Goal: Contribute content: Add original content to the website for others to see

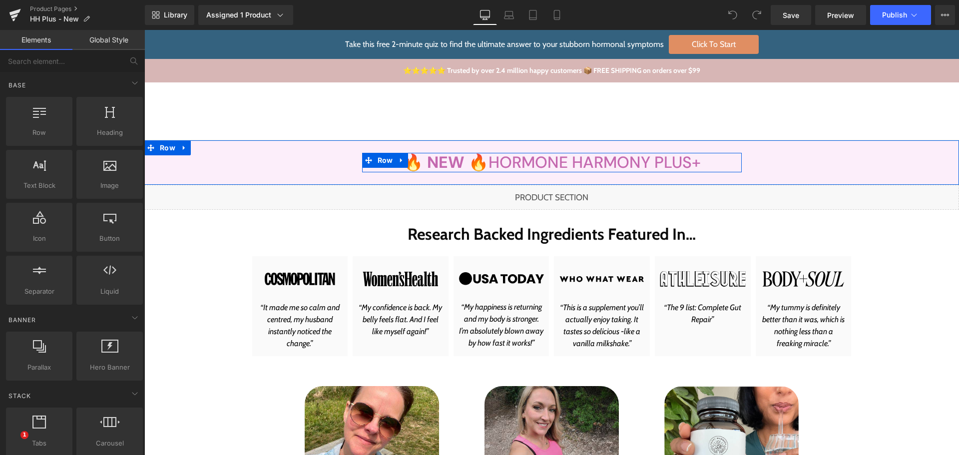
click at [533, 160] on span "Heading" at bounding box center [545, 162] width 27 height 12
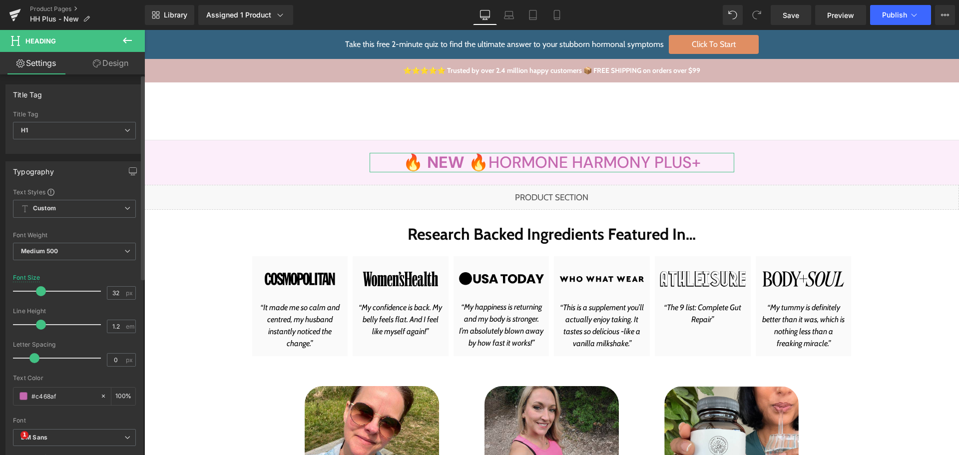
click at [51, 405] on div "Text Color #c468af 100 %" at bounding box center [74, 395] width 123 height 42
click at [57, 394] on input "#c468af" at bounding box center [63, 395] width 64 height 11
paste input "FC78B4"
type input "FC78B4"
click at [64, 382] on div "Text Color FC78B4 100 %" at bounding box center [74, 395] width 123 height 42
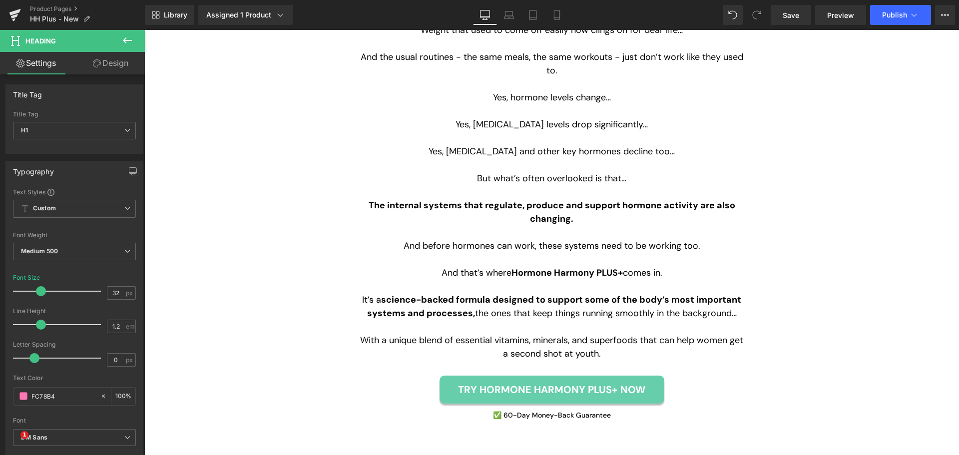
scroll to position [1398, 0]
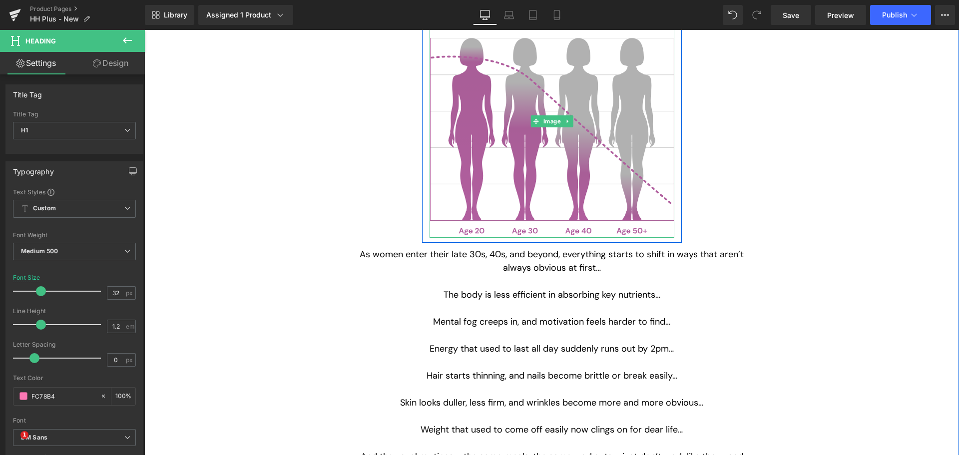
click at [496, 151] on img at bounding box center [551, 121] width 245 height 233
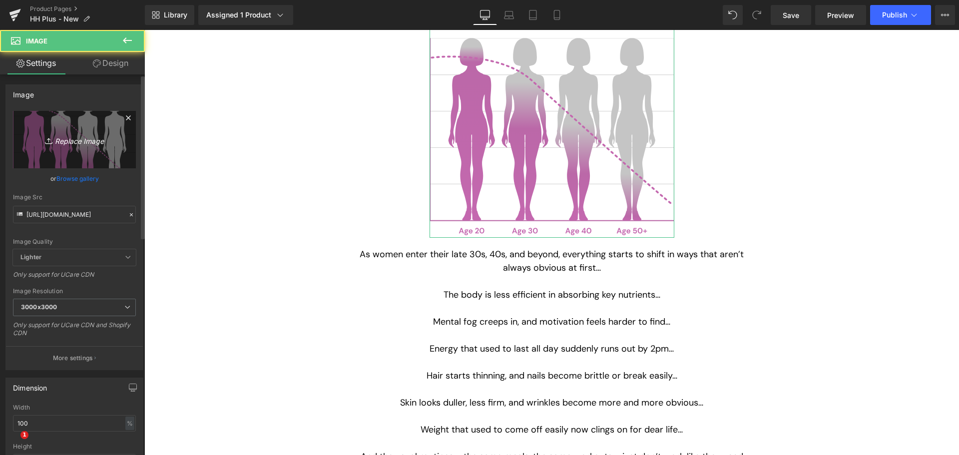
click at [50, 143] on icon at bounding box center [50, 141] width 10 height 10
type input "C:\fakepath\women-health-graphics.svg"
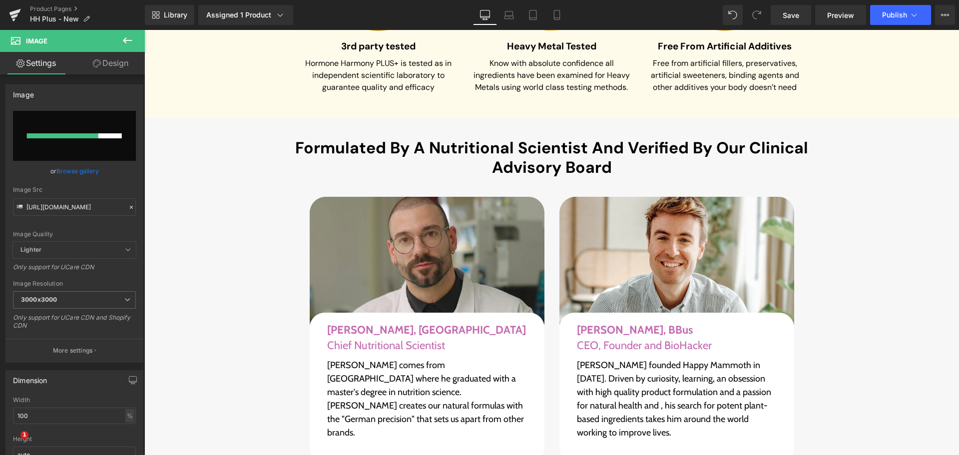
scroll to position [4244, 0]
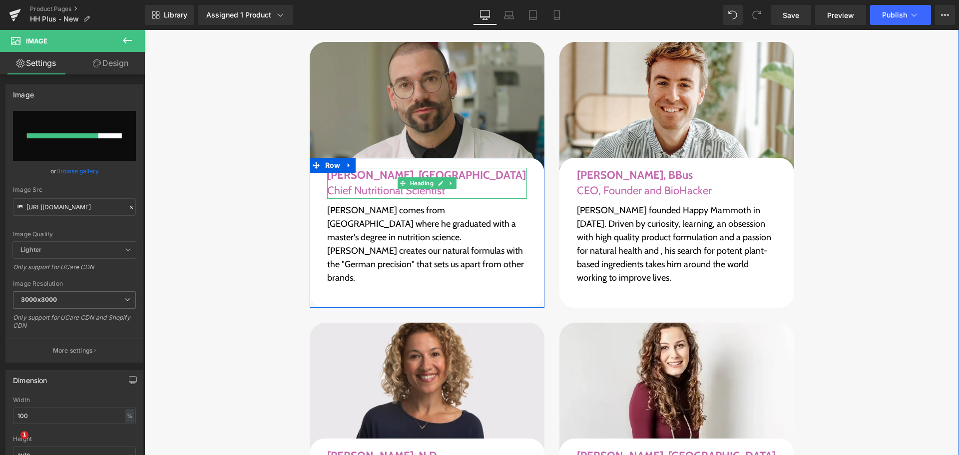
click at [351, 168] on h1 "[PERSON_NAME], MA Chief Nutritional Scientist" at bounding box center [427, 183] width 200 height 31
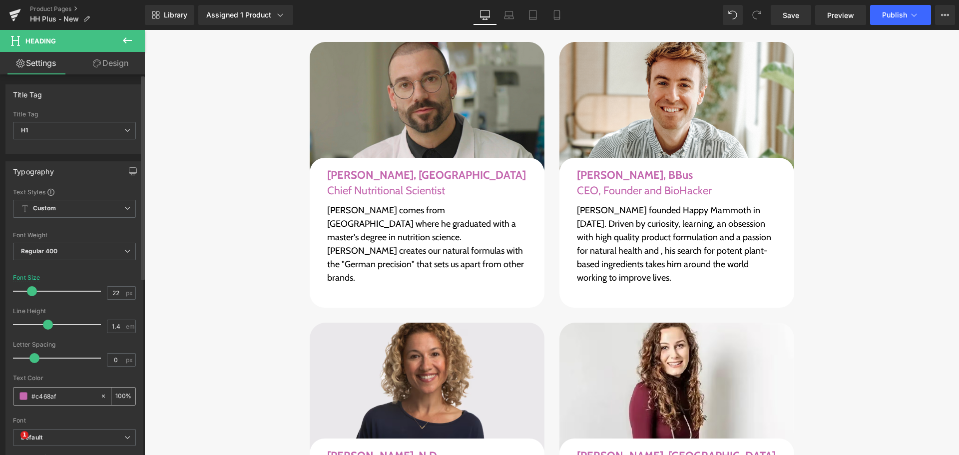
click at [48, 393] on input "#c468af" at bounding box center [63, 395] width 64 height 11
paste input "FC78B4"
type input "FC78B4"
click at [76, 379] on div "Text Color" at bounding box center [74, 377] width 123 height 7
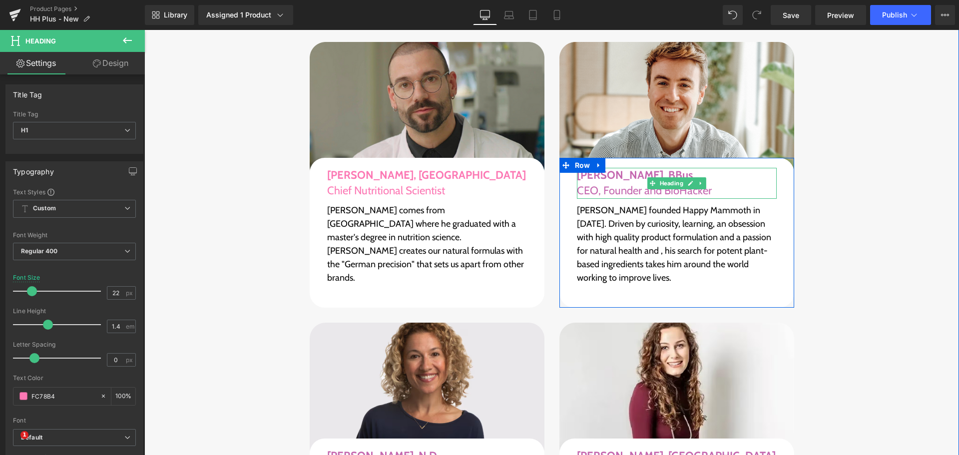
click at [592, 168] on h1 "[PERSON_NAME], BBus CEO, Founder and BioHacker" at bounding box center [677, 183] width 200 height 31
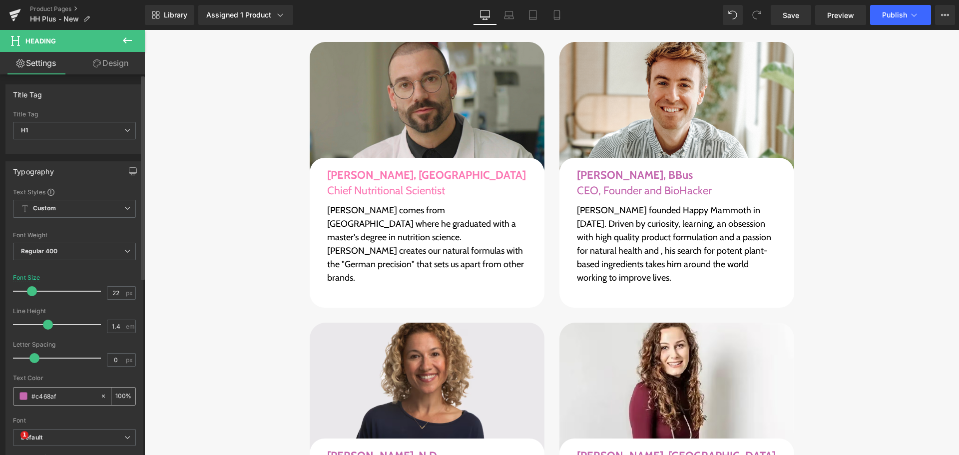
click at [50, 401] on input "#c468af" at bounding box center [63, 395] width 64 height 11
paste input "FC78B4"
type input "FC78B4"
click at [72, 373] on div at bounding box center [74, 371] width 123 height 6
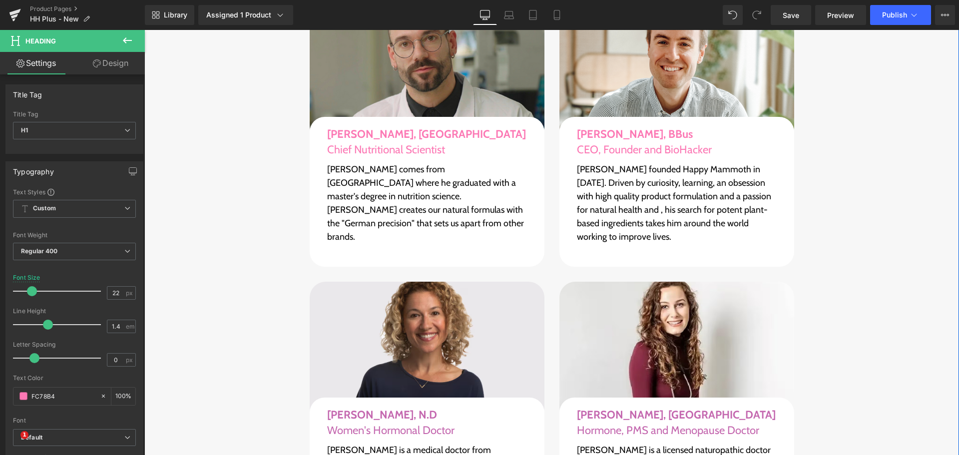
scroll to position [4444, 0]
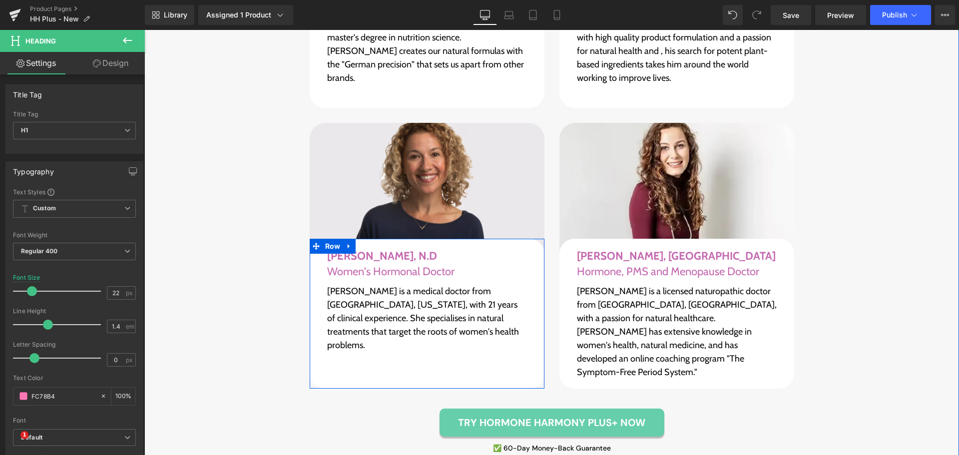
click at [395, 249] on span "[PERSON_NAME], N.D" at bounding box center [382, 255] width 110 height 13
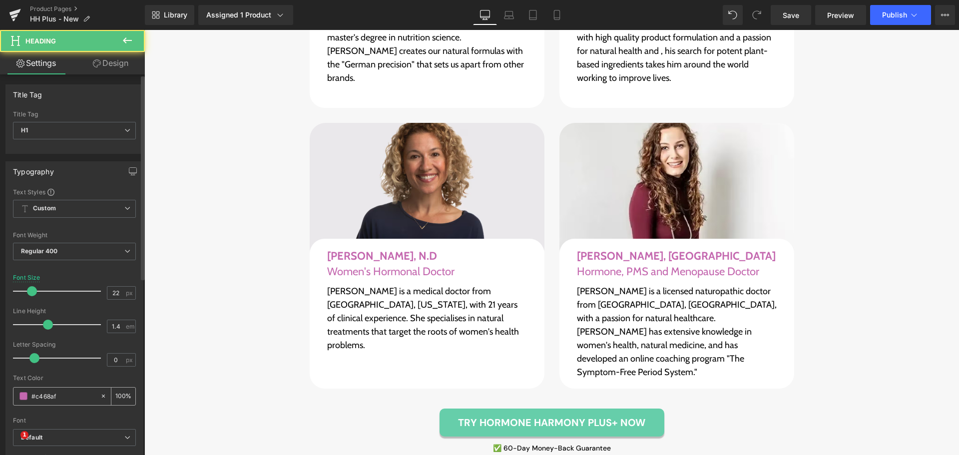
click at [62, 399] on input "#c468af" at bounding box center [63, 395] width 64 height 11
paste input "FC78B4"
type input "FC78B4"
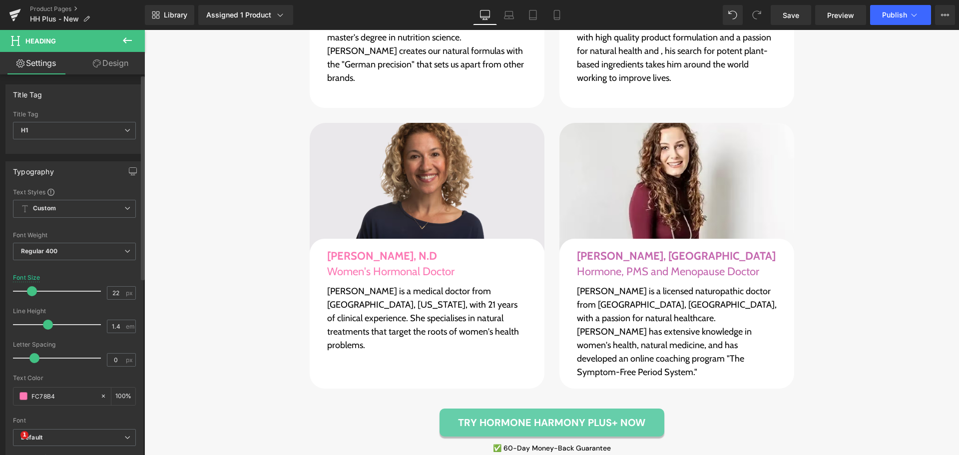
click at [81, 370] on div at bounding box center [74, 371] width 123 height 6
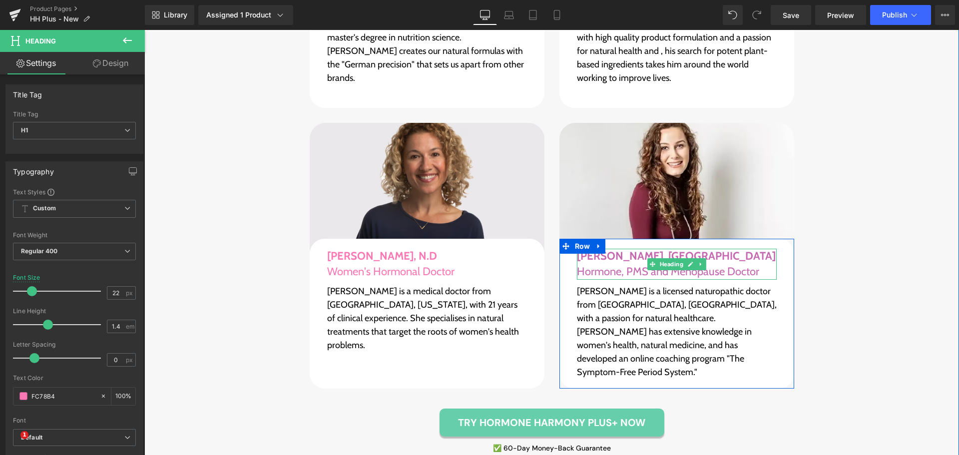
click at [595, 249] on h1 "[PERSON_NAME], ND Hormone, PMS and Menopause Doctor" at bounding box center [677, 264] width 200 height 31
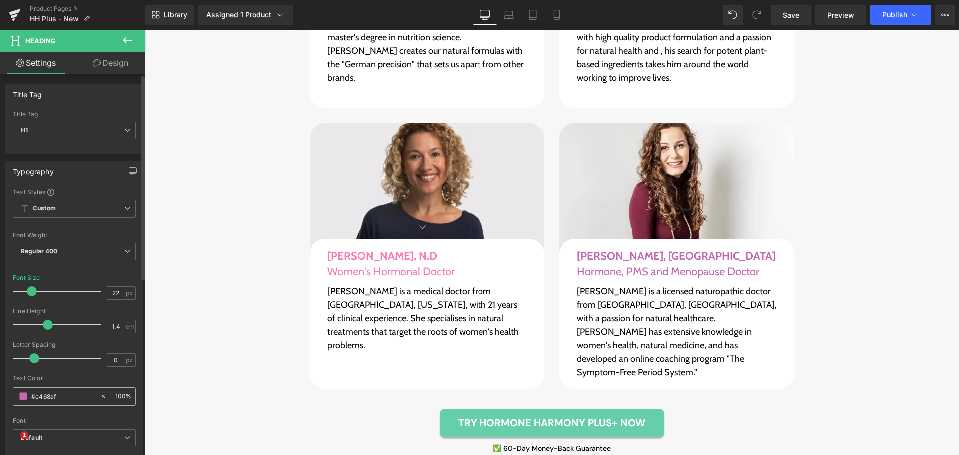
click at [49, 399] on input "#c468af" at bounding box center [63, 395] width 64 height 11
paste input "FC78B4"
type input "FC78B4"
click at [73, 384] on div "Text Color FC78B4 100 %" at bounding box center [74, 395] width 123 height 42
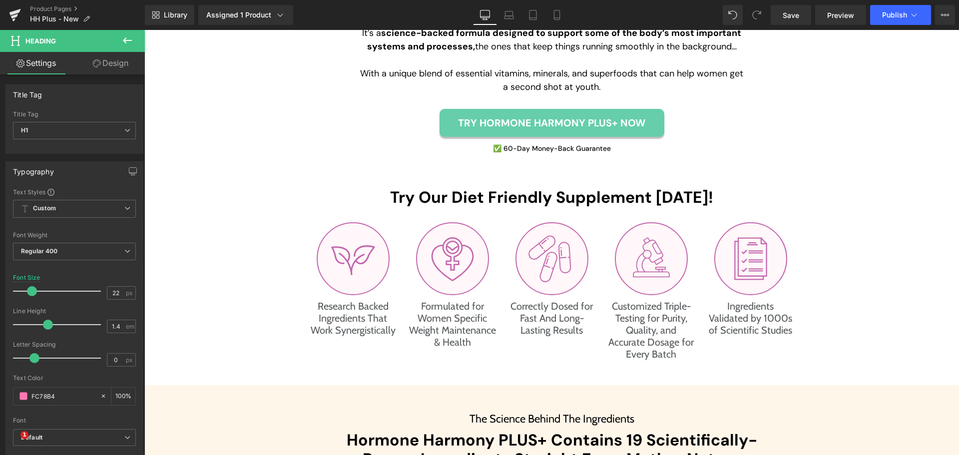
scroll to position [2097, 0]
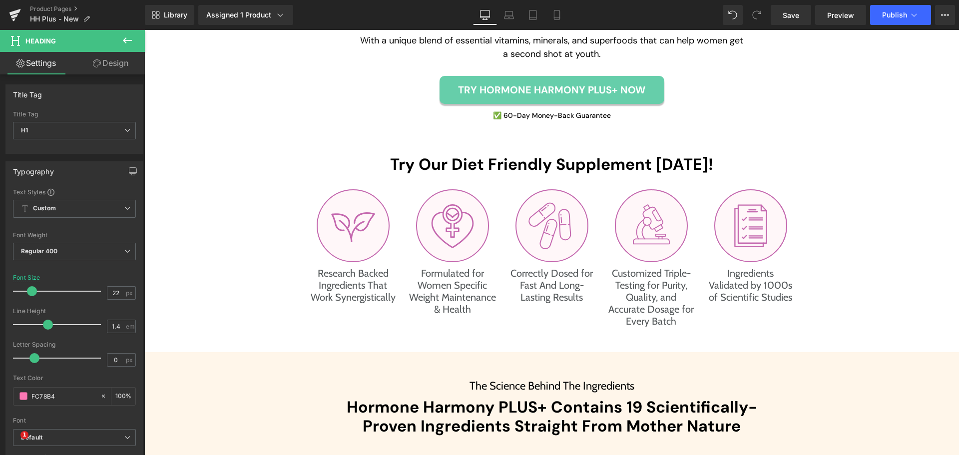
click at [125, 39] on icon at bounding box center [127, 40] width 9 height 6
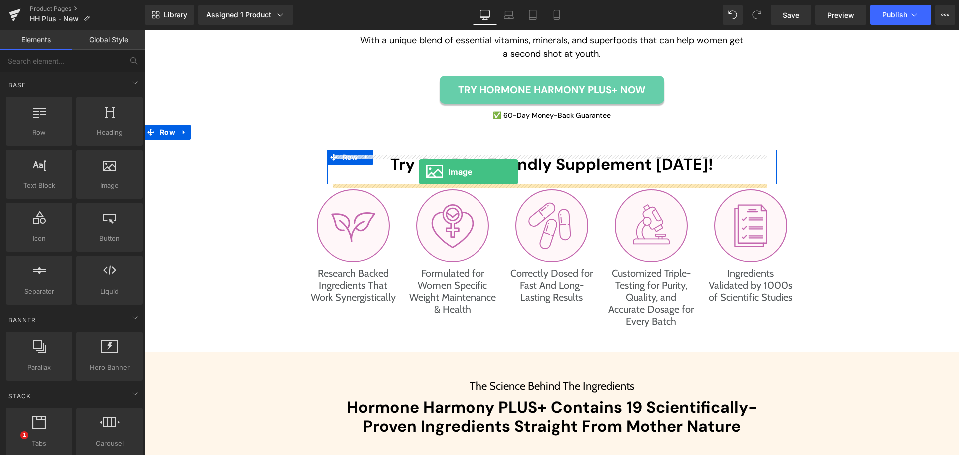
drag, startPoint x: 196, startPoint y: 239, endPoint x: 418, endPoint y: 172, distance: 232.2
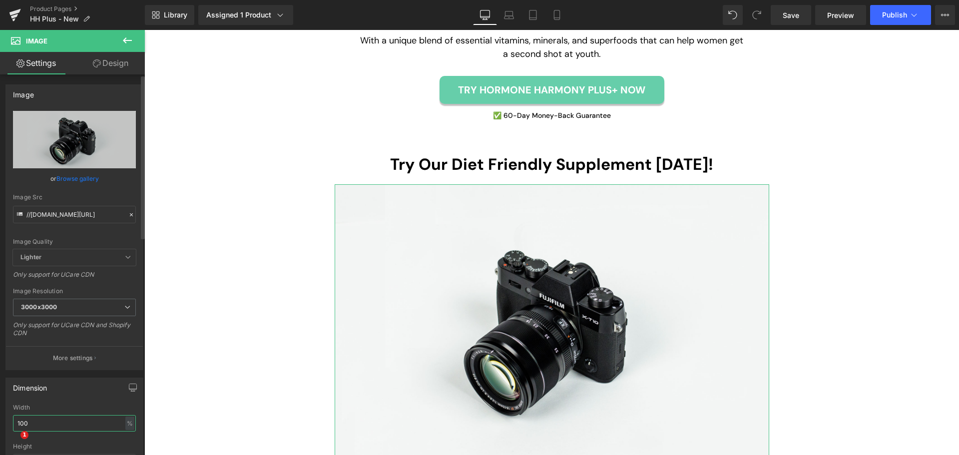
click at [82, 420] on input "100" at bounding box center [74, 423] width 123 height 16
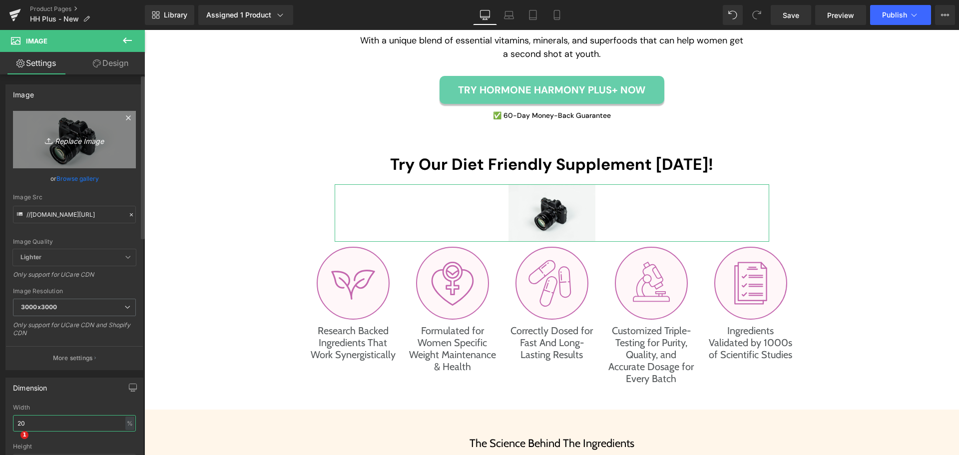
type input "20"
click at [69, 136] on icon "Replace Image" at bounding box center [74, 139] width 80 height 12
type input "C:\fakepath\leavs-icon.svg"
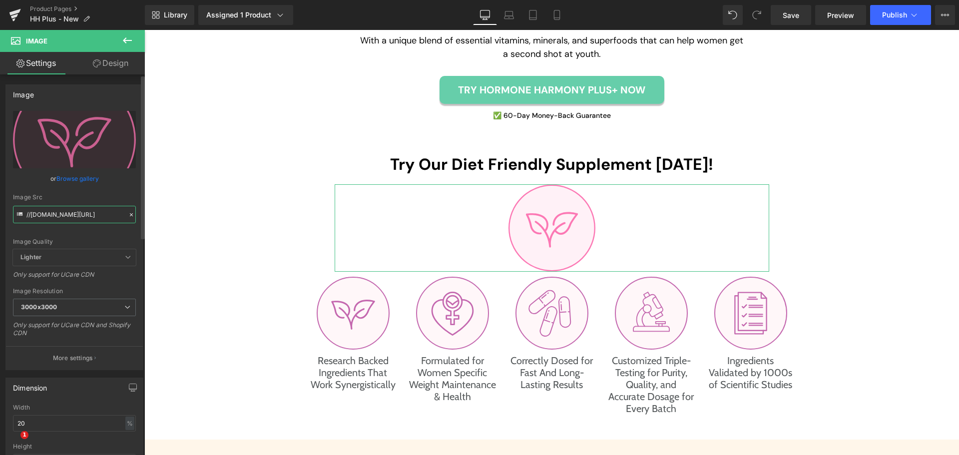
click at [86, 212] on input "//[DOMAIN_NAME][URL]" at bounding box center [74, 214] width 123 height 17
type input "[URL][DOMAIN_NAME]"
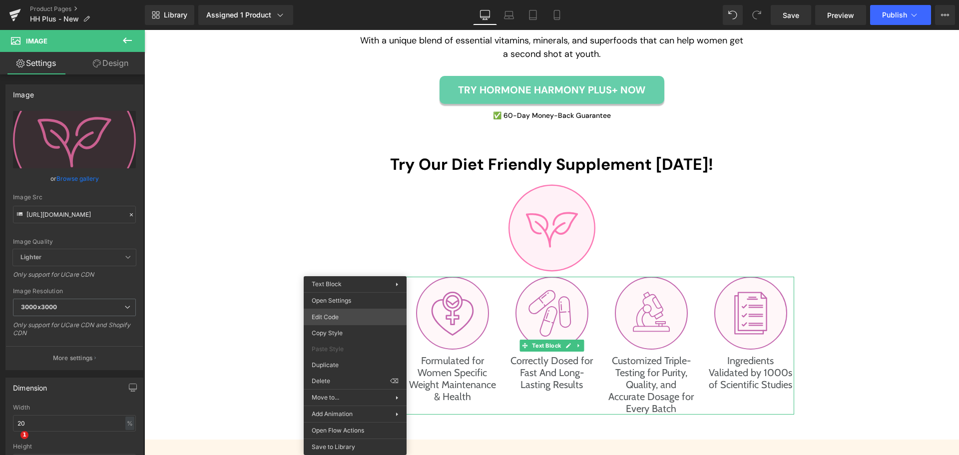
click at [371, 0] on div "Image You are previewing how the will restyle your page. You can not edit Eleme…" at bounding box center [479, 0] width 959 height 0
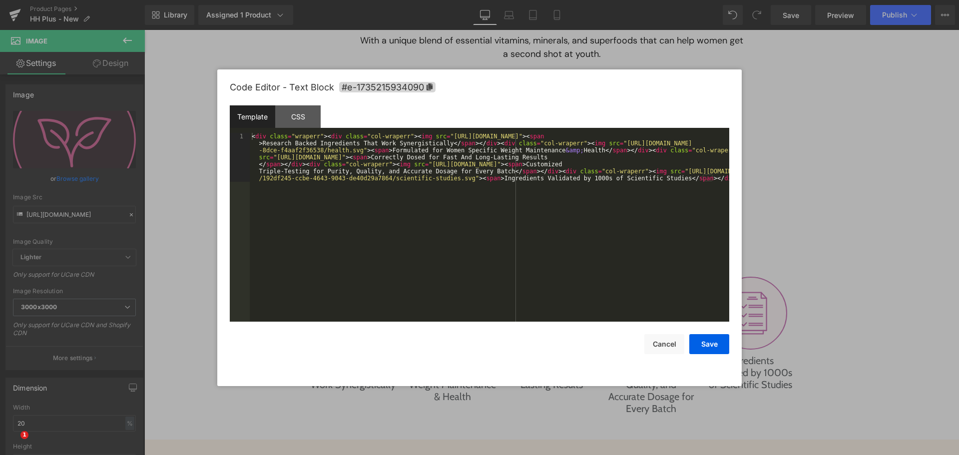
click at [378, 222] on div "< div class = "wraperr" > < div class = "col-wraperr" > < img src = "[URL][DOMA…" at bounding box center [489, 276] width 479 height 287
click at [436, 138] on div "< div class = "wraperr" > < div class = "col-wraperr" > < img src = "[URL][DOMA…" at bounding box center [489, 276] width 479 height 287
click at [678, 138] on div "< div class = "wraperr" > < div class = "col-wraperr" > < img src = "[URL][DOMA…" at bounding box center [489, 276] width 479 height 287
click at [716, 342] on button "Save" at bounding box center [709, 344] width 40 height 20
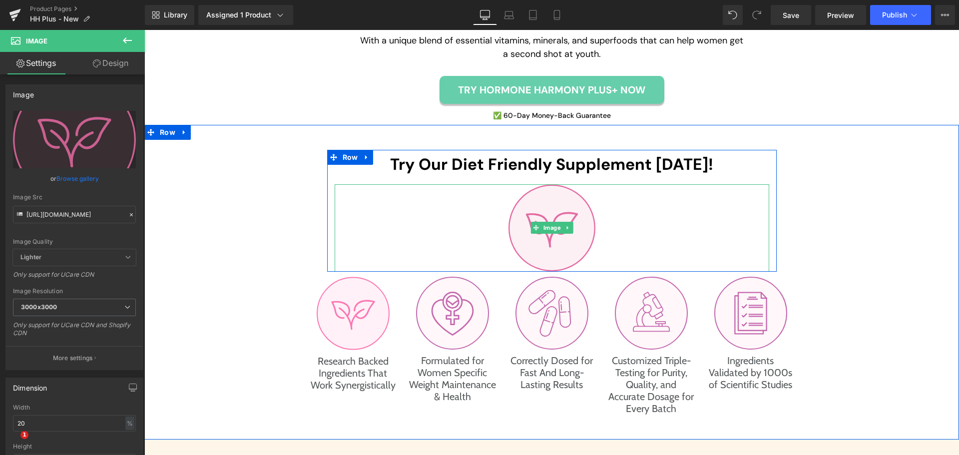
click at [540, 241] on img at bounding box center [551, 227] width 87 height 87
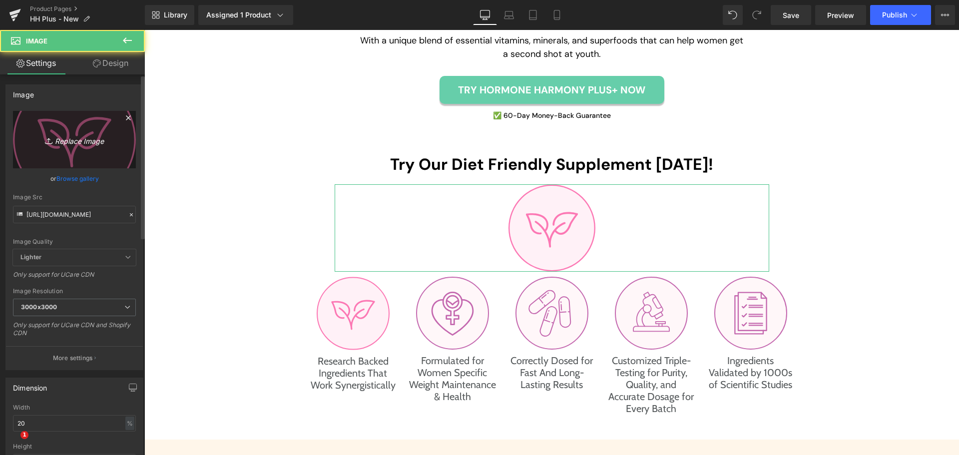
click at [61, 141] on icon "Replace Image" at bounding box center [74, 139] width 80 height 12
type input "C:\fakepath\maintenance-health-icon.svg"
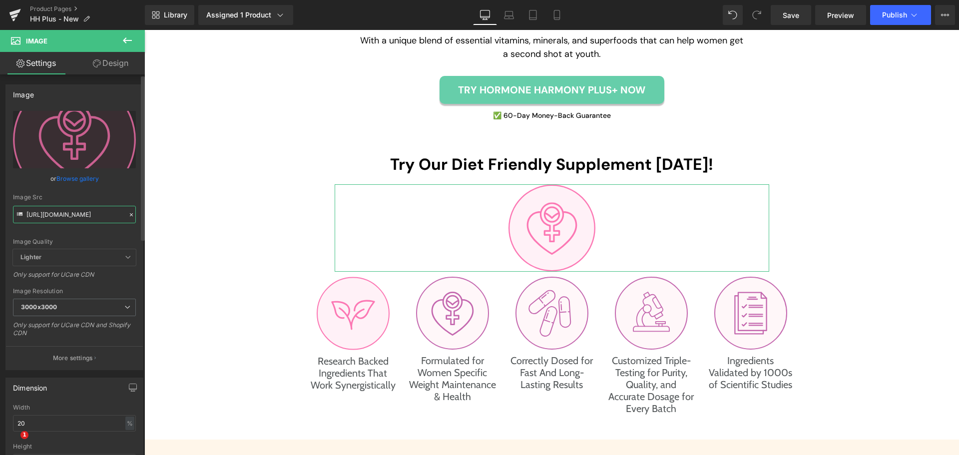
click at [54, 218] on input "[URL][DOMAIN_NAME]" at bounding box center [74, 214] width 123 height 17
type input "[URL][DOMAIN_NAME]"
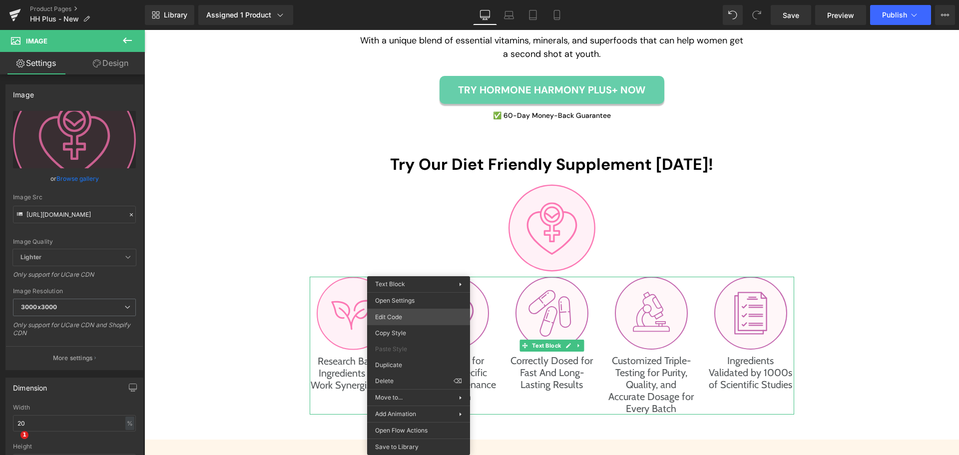
click at [409, 0] on div "Image You are previewing how the will restyle your page. You can not edit Eleme…" at bounding box center [479, 0] width 959 height 0
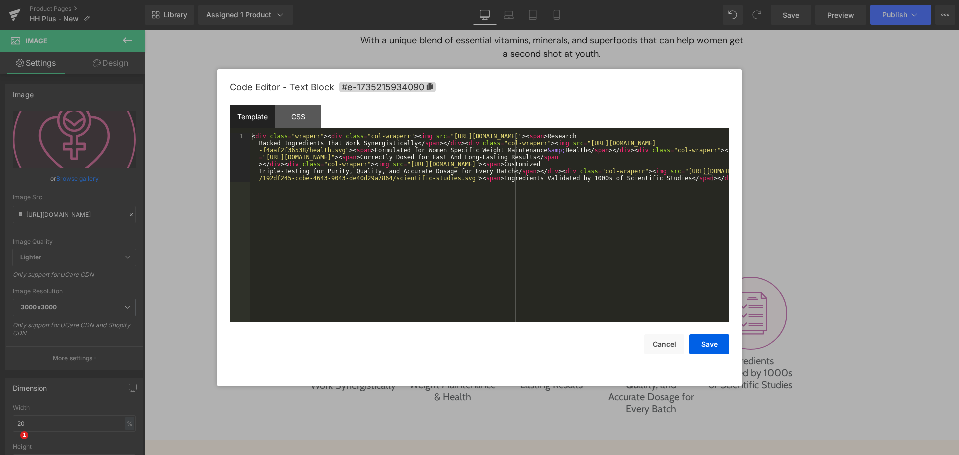
click at [358, 223] on div "< div class = "wraperr" > < div class = "col-wraperr" > < img src = "[URL][DOMA…" at bounding box center [489, 276] width 479 height 287
click at [547, 136] on div "< div class = "wraperr" > < div class = "col-wraperr" > < img src = "[URL][DOMA…" at bounding box center [489, 276] width 479 height 287
click at [693, 133] on div "< div class = "wraperr" > < div class = "col-wraperr" > < img src = "[URL][DOMA…" at bounding box center [489, 276] width 479 height 287
click at [564, 143] on div "< div class = "wraperr" > < div class = "col-wraperr" > < img src = "[URL][DOMA…" at bounding box center [489, 276] width 479 height 287
click at [560, 143] on div "< div class = "wraperr" > < div class = "col-wraperr" > < img src = "[URL][DOMA…" at bounding box center [489, 276] width 479 height 287
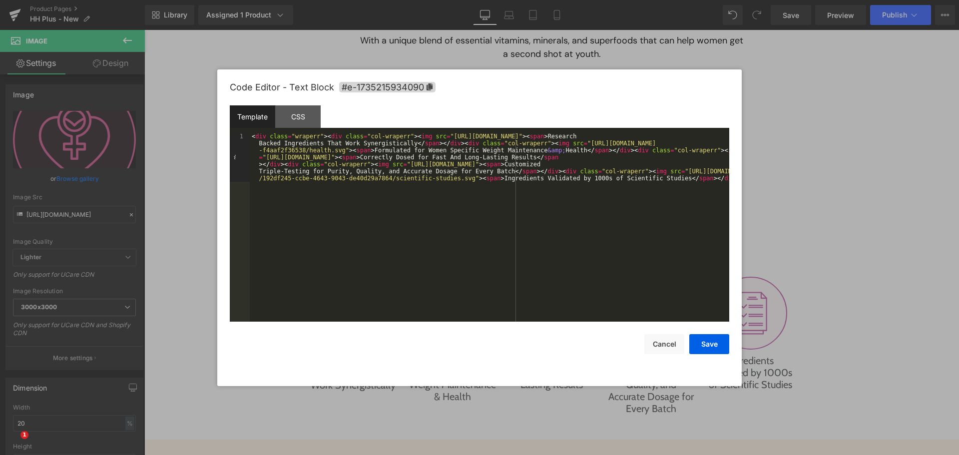
click at [337, 151] on div "< div class = "wraperr" > < div class = "col-wraperr" > < img src = "[URL][DOMA…" at bounding box center [489, 276] width 479 height 287
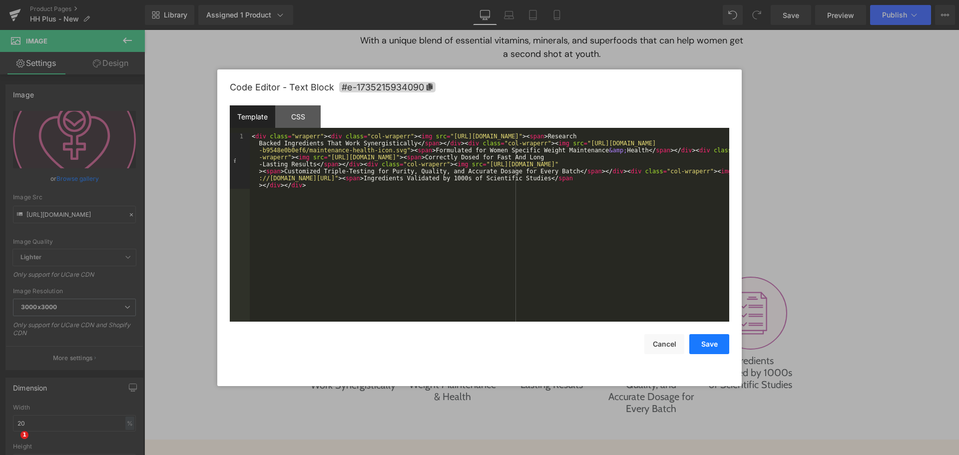
click at [712, 344] on button "Save" at bounding box center [709, 344] width 40 height 20
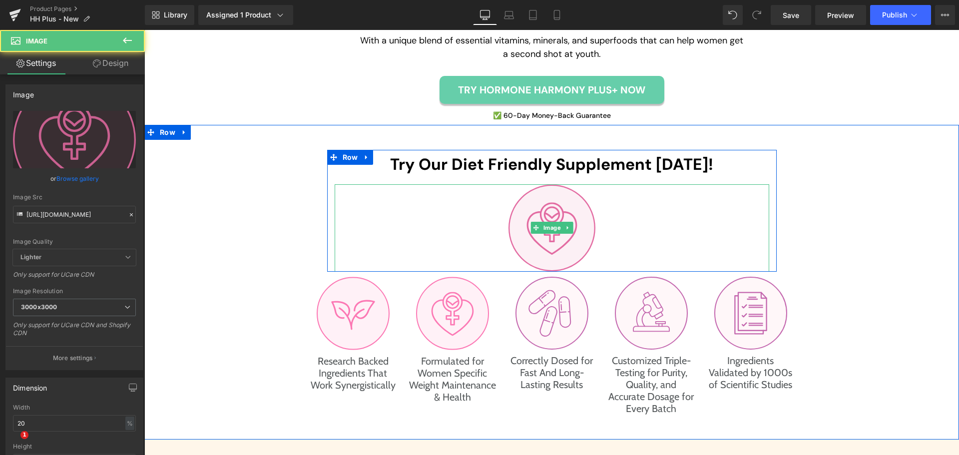
click at [547, 236] on img at bounding box center [551, 227] width 87 height 87
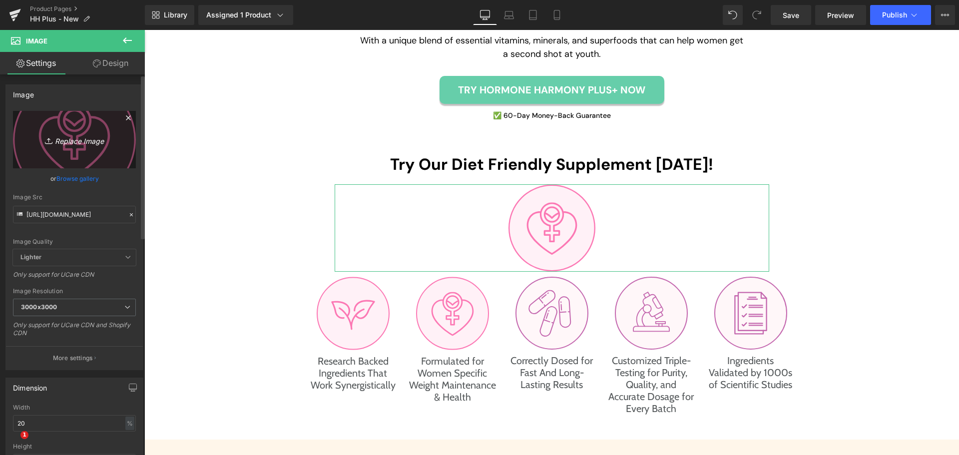
click at [81, 137] on icon "Replace Image" at bounding box center [74, 139] width 80 height 12
type input "C:\fakepath\capcule-icon.svg"
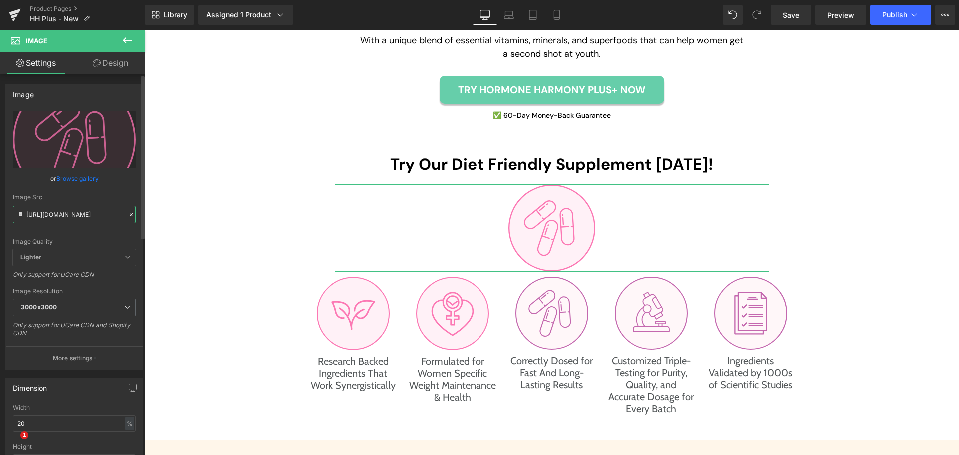
click at [63, 214] on input "[URL][DOMAIN_NAME]" at bounding box center [74, 214] width 123 height 17
type input "[URL][DOMAIN_NAME]"
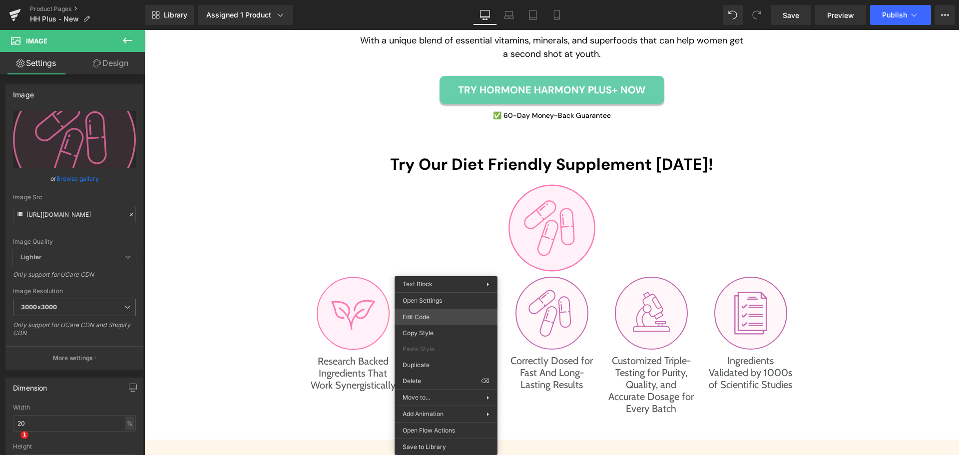
click at [445, 0] on div "Image You are previewing how the will restyle your page. You can not edit Eleme…" at bounding box center [479, 0] width 959 height 0
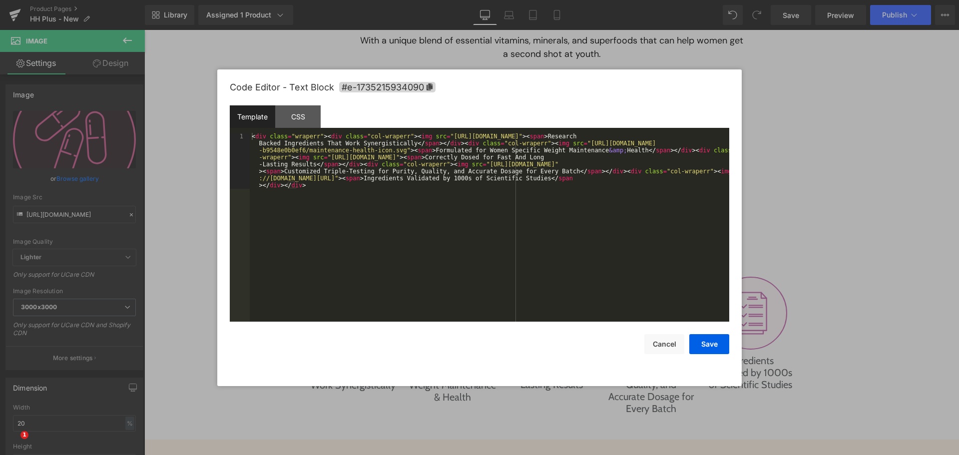
click at [451, 219] on div "< div class = "wraperr" > < div class = "col-wraperr" > < img src = "[URL][DOMA…" at bounding box center [489, 283] width 479 height 301
click at [578, 158] on div "< div class = "wraperr" > < div class = "col-wraperr" > < img src = "[URL][DOMA…" at bounding box center [489, 283] width 479 height 301
click at [325, 159] on div "< div class = "wraperr" > < div class = "col-wraperr" > < img src = "[URL][DOMA…" at bounding box center [489, 283] width 479 height 301
click at [712, 344] on button "Save" at bounding box center [709, 344] width 40 height 20
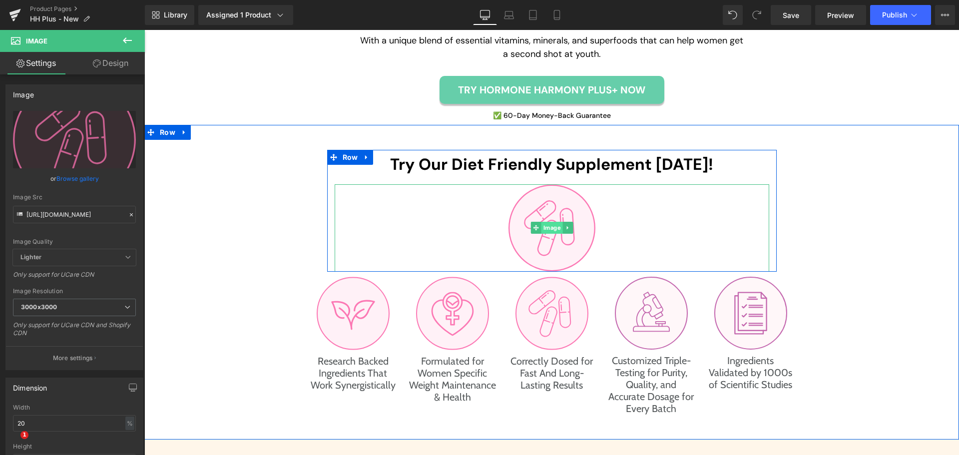
click at [541, 224] on span "Image" at bounding box center [551, 228] width 21 height 12
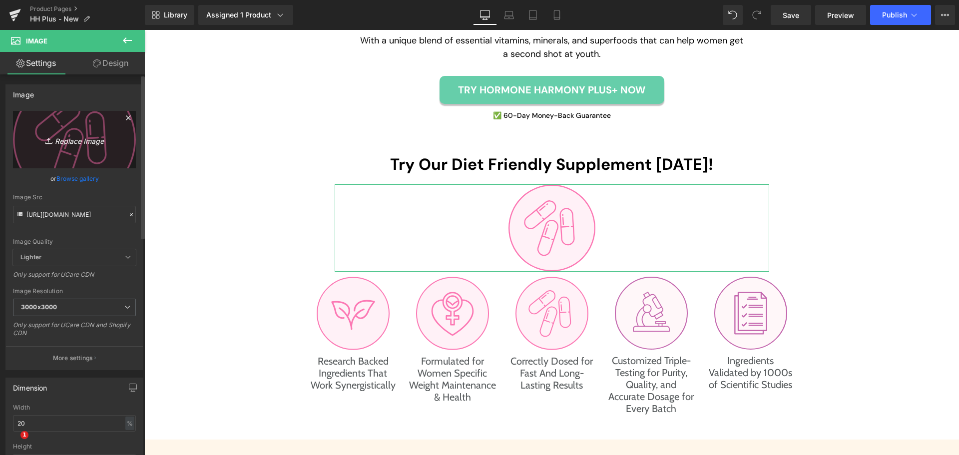
click at [90, 141] on icon "Replace Image" at bounding box center [74, 139] width 80 height 12
type input "C:\fakepath\testing-icon.svg"
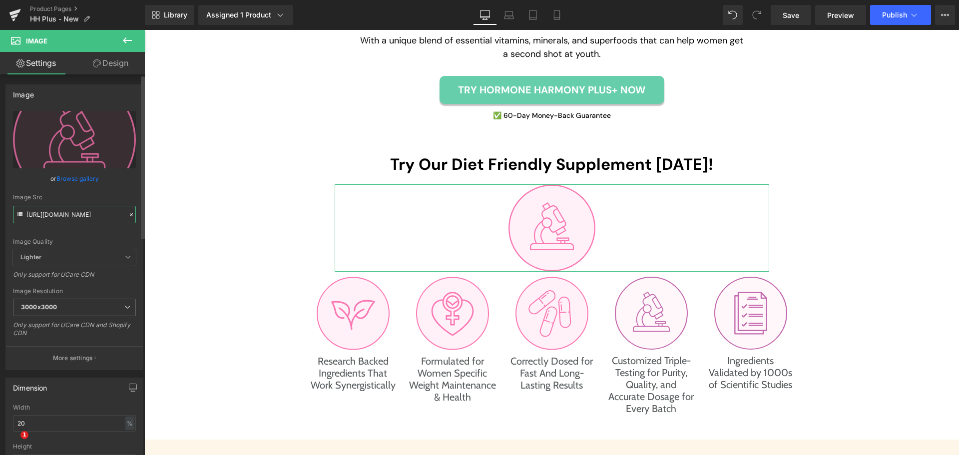
click at [67, 218] on input "[URL][DOMAIN_NAME]" at bounding box center [74, 214] width 123 height 17
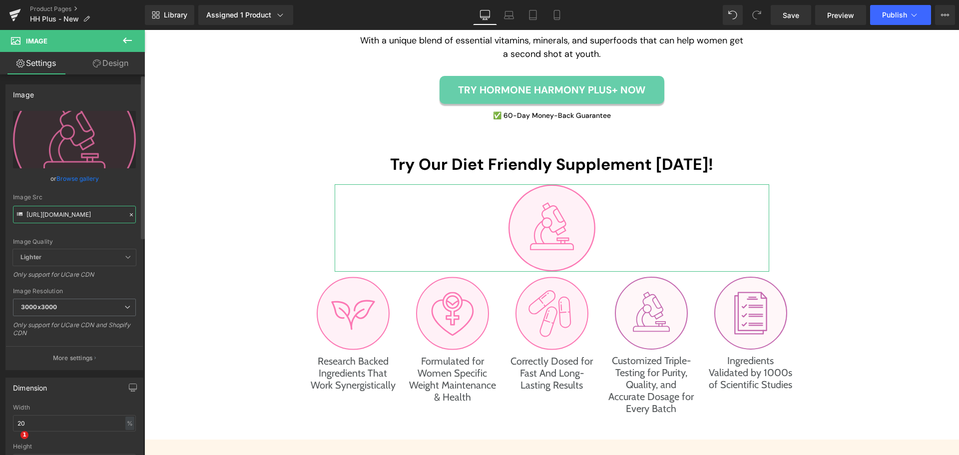
type input "[URL][DOMAIN_NAME]"
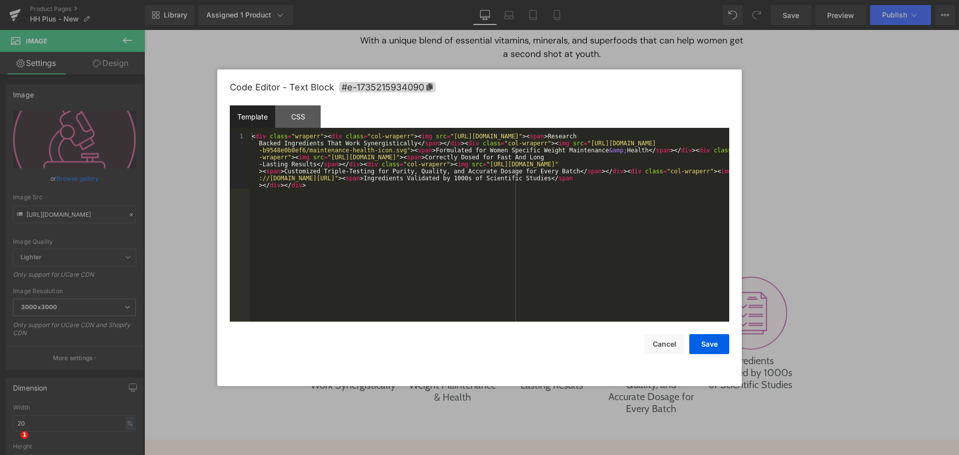
click at [529, 0] on div "Image You are previewing how the will restyle your page. You can not edit Eleme…" at bounding box center [479, 0] width 959 height 0
click at [558, 251] on div "< div class = "wraperr" > < div class = "col-wraperr" > < img src = "[URL][DOMA…" at bounding box center [489, 283] width 479 height 301
click at [469, 165] on div "< div class = "wraperr" > < div class = "col-wraperr" > < img src = "[URL][DOMA…" at bounding box center [489, 283] width 479 height 301
click at [719, 164] on div "< div class = "wraperr" > < div class = "col-wraperr" > < img src = "[URL][DOMA…" at bounding box center [489, 283] width 479 height 301
click at [710, 345] on button "Save" at bounding box center [709, 344] width 40 height 20
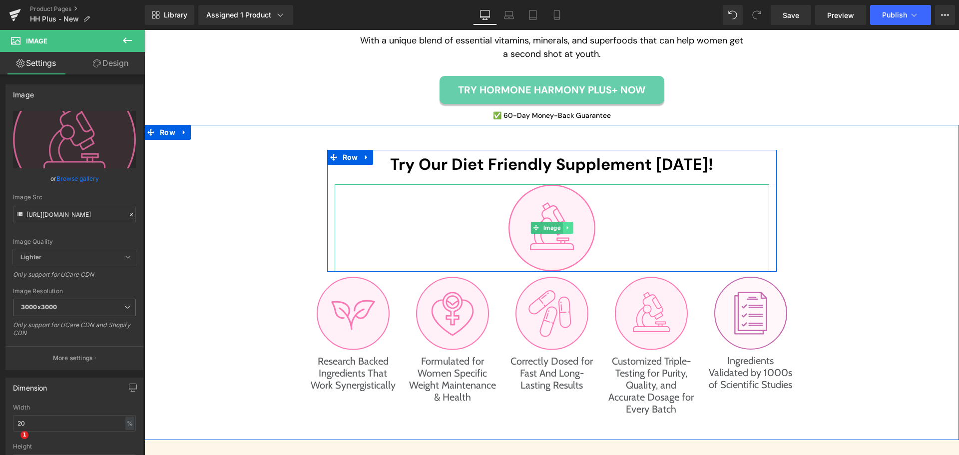
click at [562, 222] on link at bounding box center [567, 228] width 10 height 12
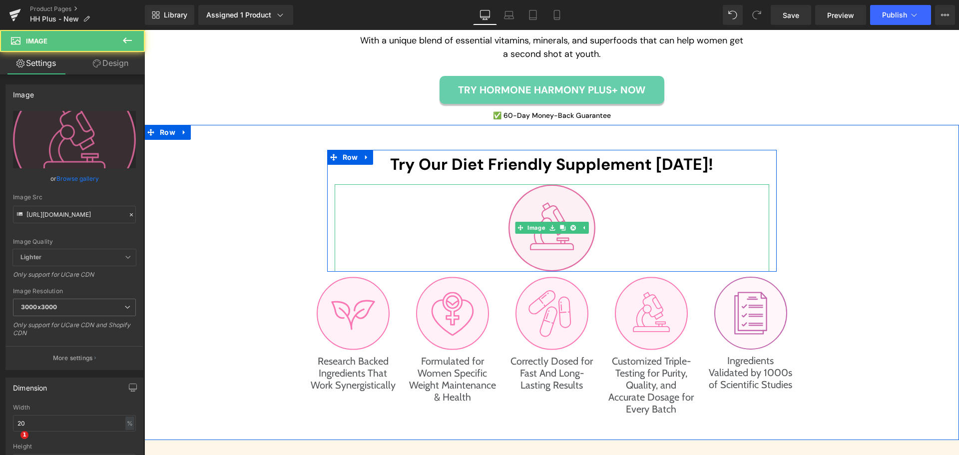
click at [536, 210] on img at bounding box center [551, 227] width 87 height 87
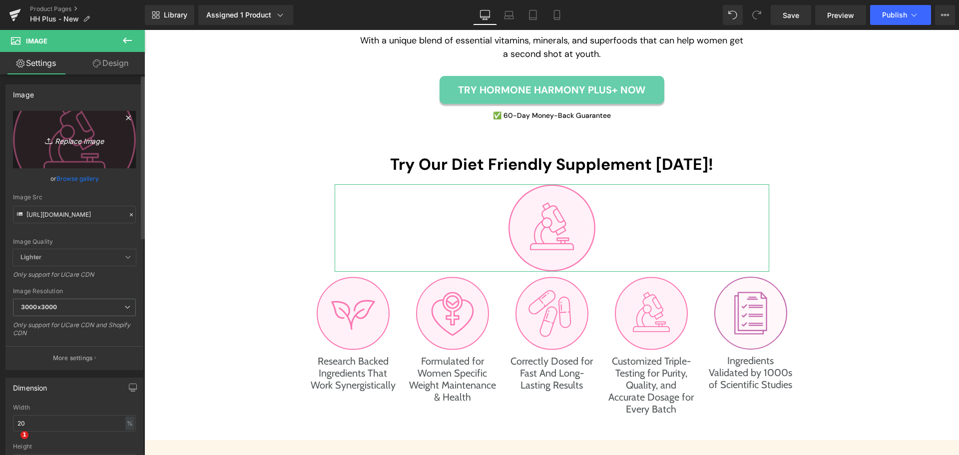
click at [80, 142] on icon "Replace Image" at bounding box center [74, 139] width 80 height 12
type input "C:\fakepath\studies-icon.svg"
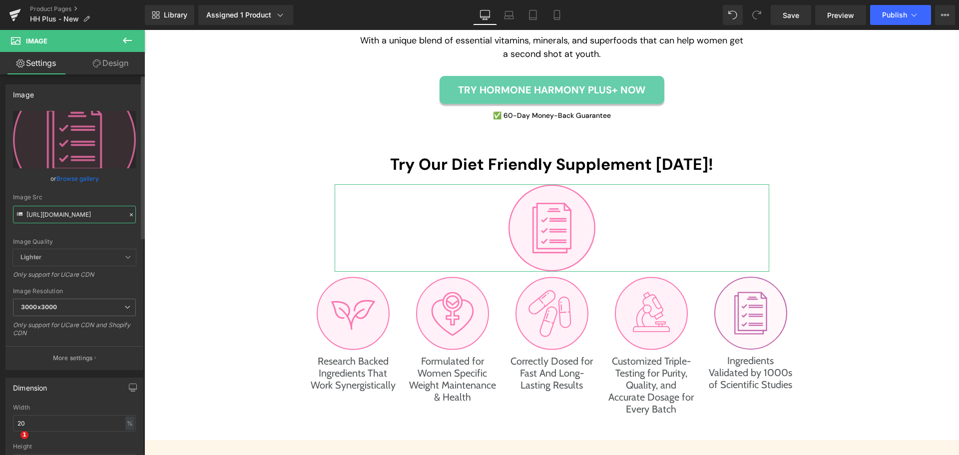
click at [60, 216] on input "[URL][DOMAIN_NAME]" at bounding box center [74, 214] width 123 height 17
type input "[URL][DOMAIN_NAME]"
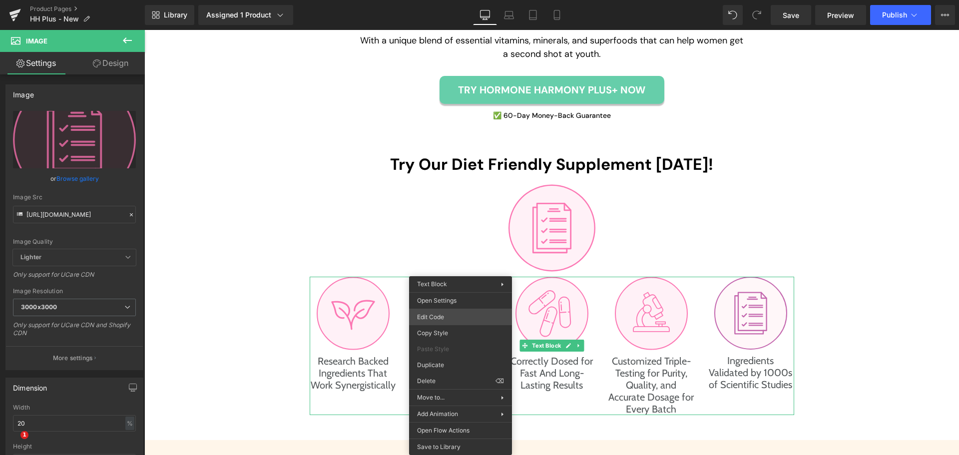
click at [456, 0] on div "Image You are previewing how the will restyle your page. You can not edit Eleme…" at bounding box center [479, 0] width 959 height 0
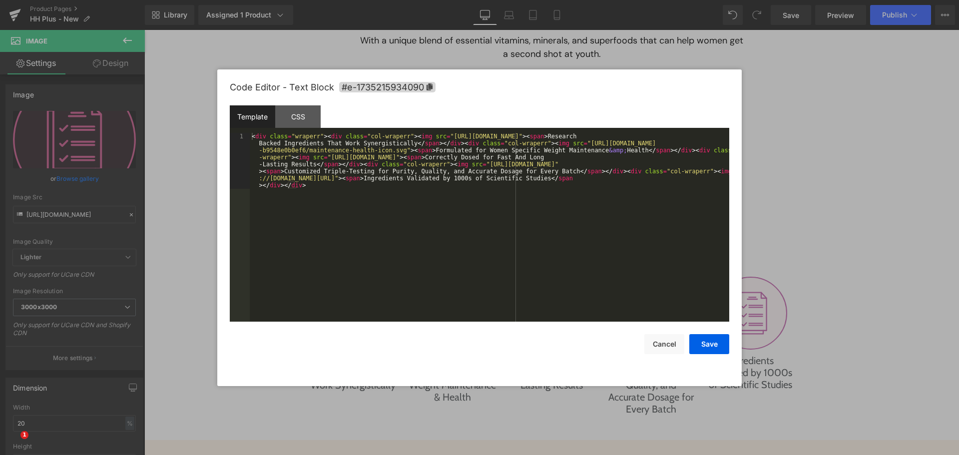
click at [521, 220] on div "< div class = "wraperr" > < div class = "col-wraperr" > < img src = "[URL][DOMA…" at bounding box center [489, 283] width 479 height 301
click at [506, 176] on div "< div class = "wraperr" > < div class = "col-wraperr" > < img src = "[URL][DOMA…" at bounding box center [489, 283] width 479 height 301
click at [709, 169] on div "< div class = "wraperr" > < div class = "col-wraperr" > < img src = "[URL][DOMA…" at bounding box center [489, 283] width 479 height 301
click at [722, 347] on button "Save" at bounding box center [709, 344] width 40 height 20
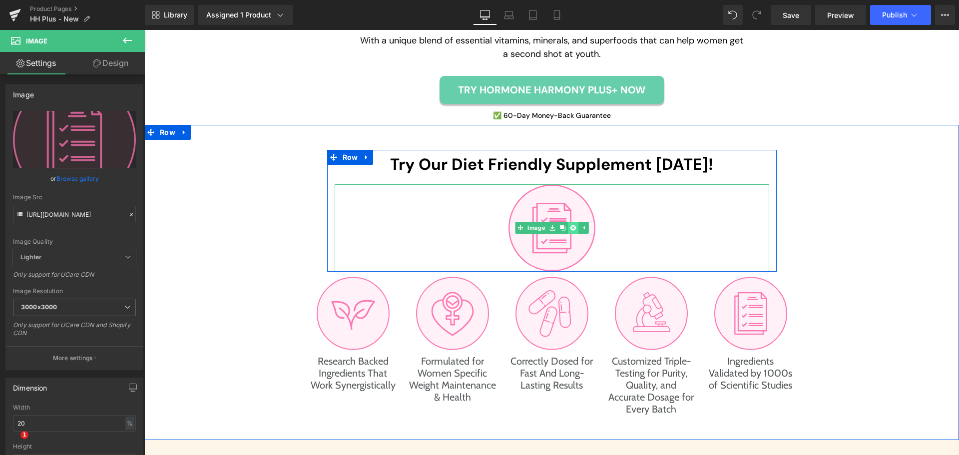
click at [573, 229] on link at bounding box center [572, 228] width 10 height 12
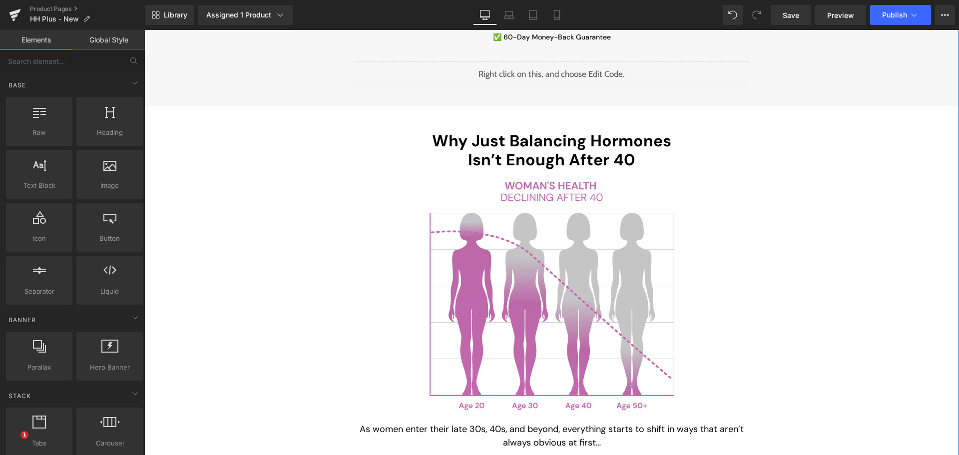
scroll to position [1348, 0]
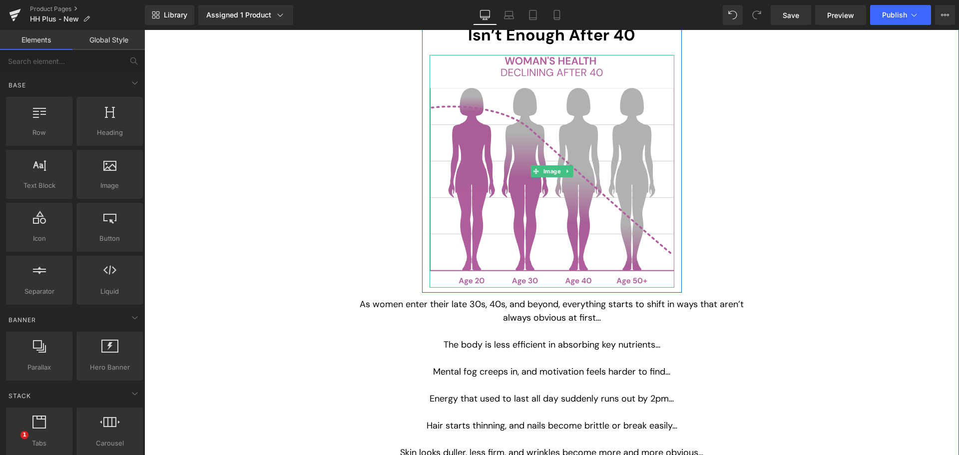
click at [504, 191] on img at bounding box center [551, 171] width 245 height 233
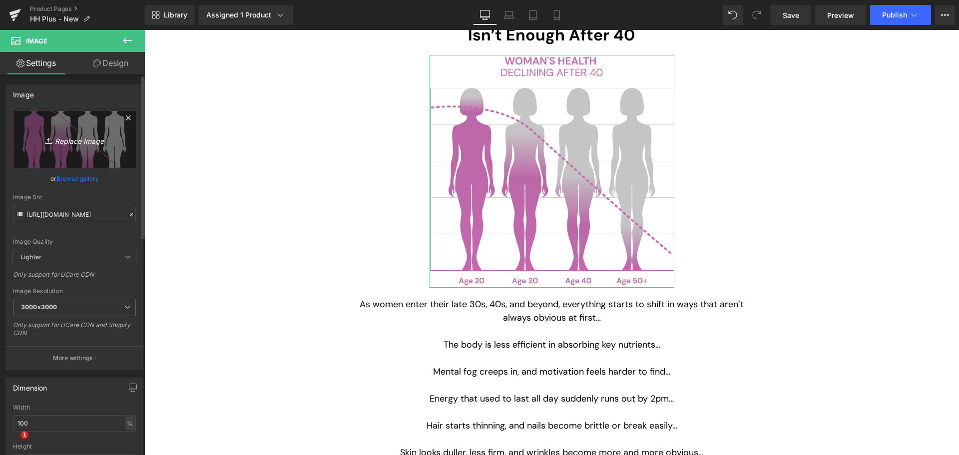
click at [71, 141] on icon "Replace Image" at bounding box center [74, 139] width 80 height 12
type input "C:\fakepath\women-health-graphics.svg"
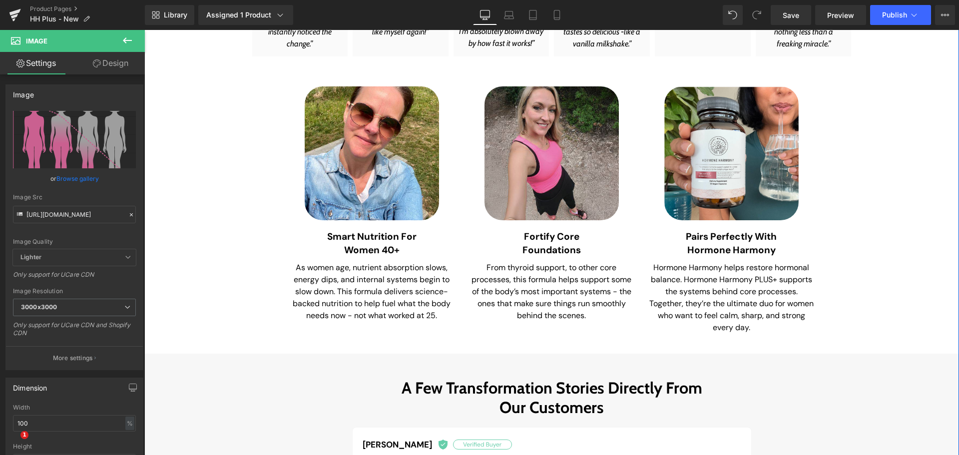
scroll to position [0, 0]
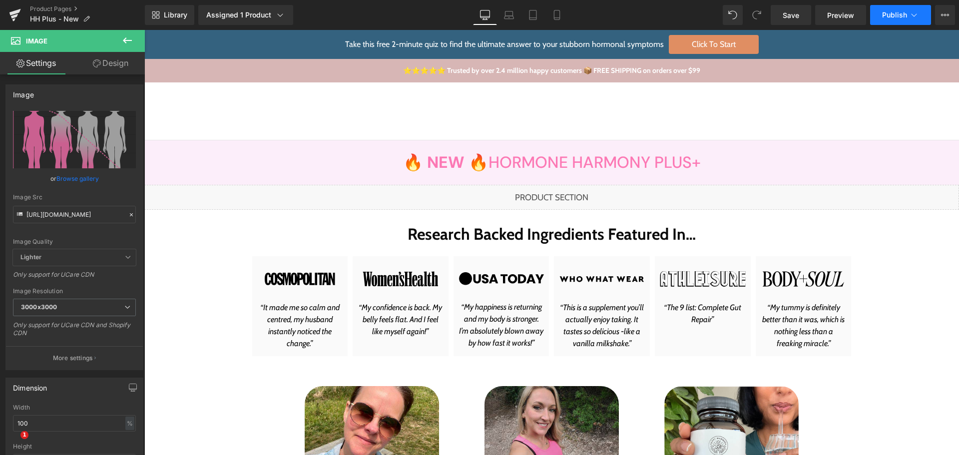
click at [898, 17] on span "Publish" at bounding box center [894, 15] width 25 height 8
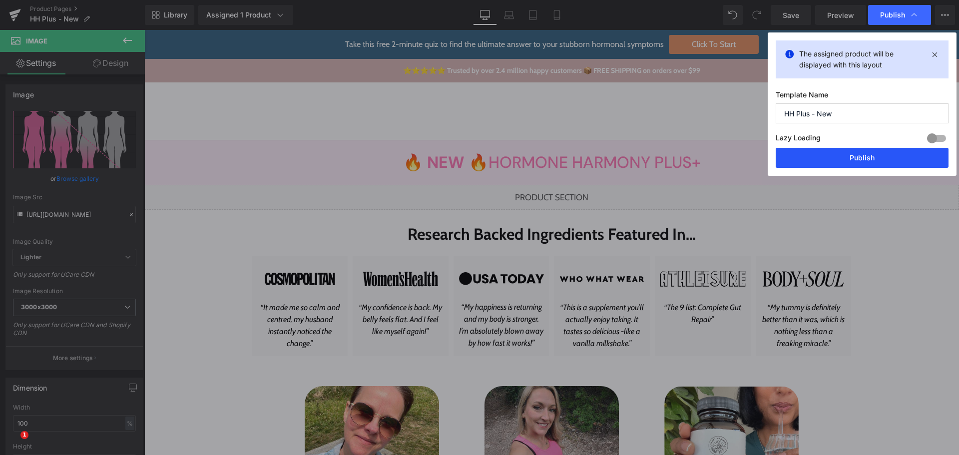
click at [834, 160] on button "Publish" at bounding box center [861, 158] width 173 height 20
